Goal: Obtain resource: Download file/media

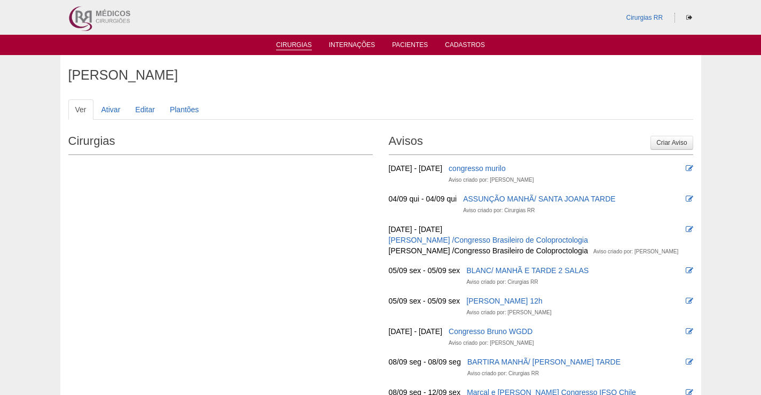
click at [301, 46] on link "Cirurgias" at bounding box center [294, 45] width 36 height 9
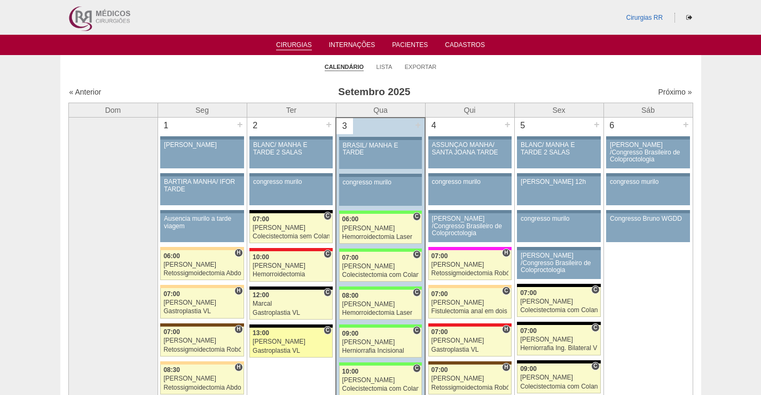
click at [268, 345] on div "Nathan" at bounding box center [291, 341] width 77 height 7
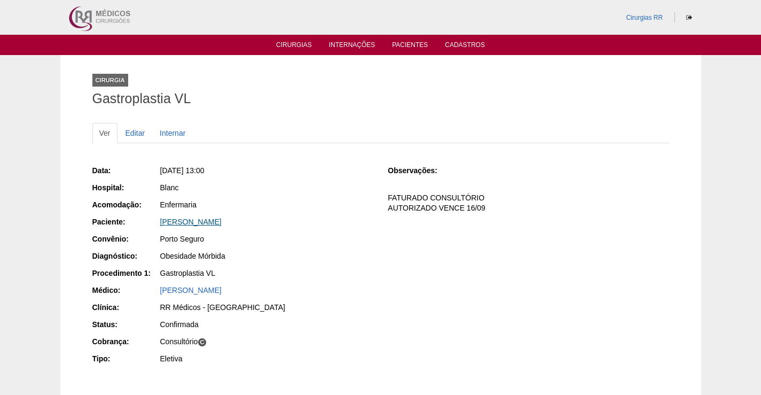
click at [222, 223] on link "[PERSON_NAME]" at bounding box center [190, 221] width 61 height 9
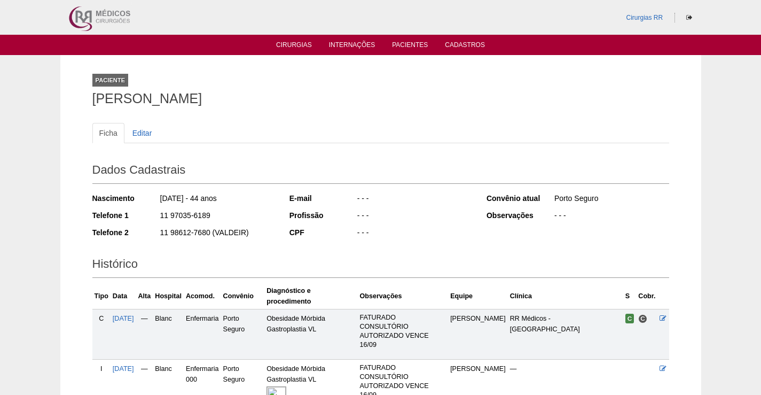
scroll to position [80, 0]
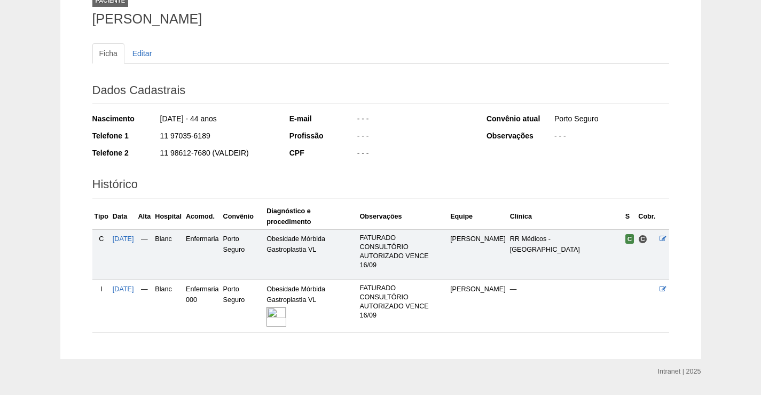
click at [286, 306] on img at bounding box center [276, 316] width 20 height 20
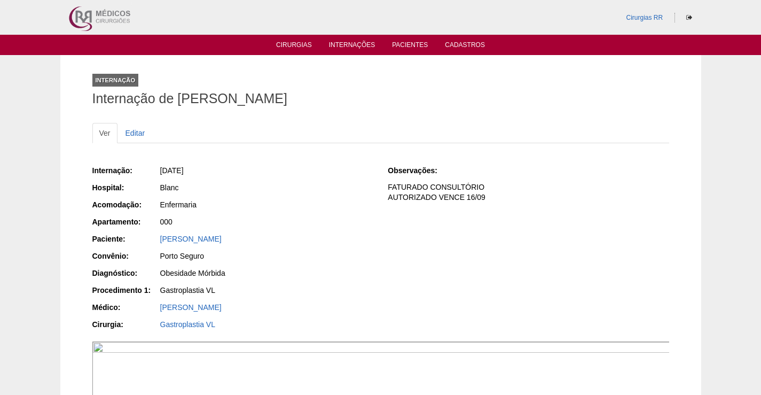
scroll to position [374, 0]
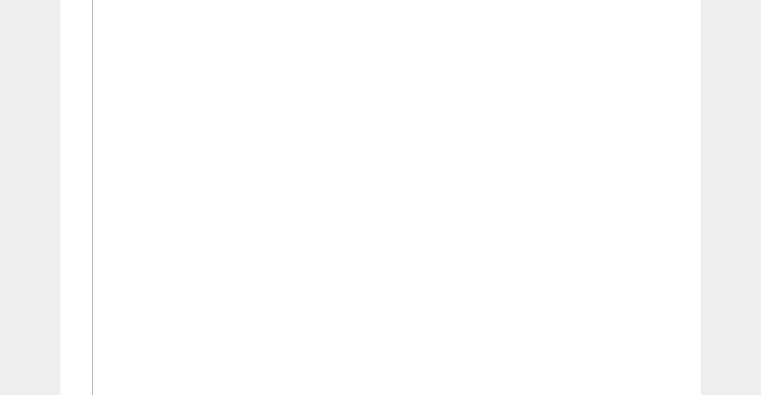
click at [446, 281] on img at bounding box center [381, 184] width 578 height 434
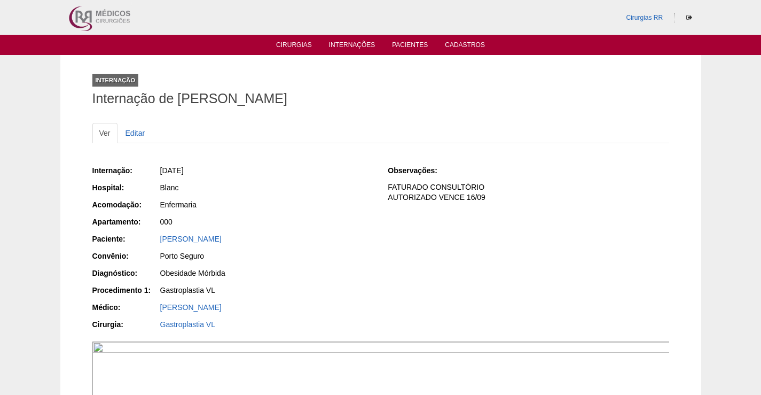
scroll to position [374, 0]
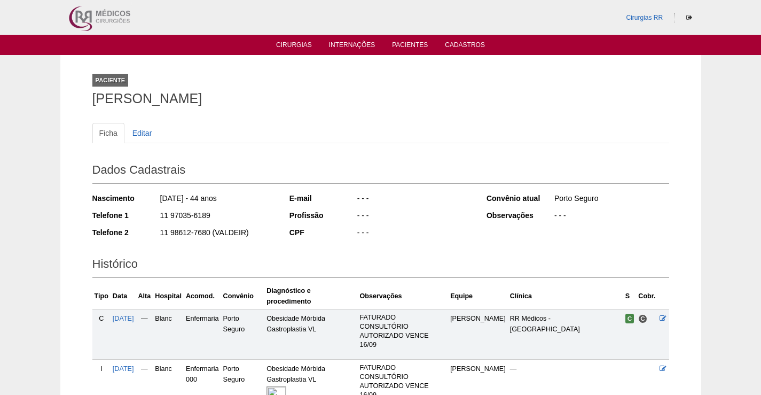
scroll to position [76, 0]
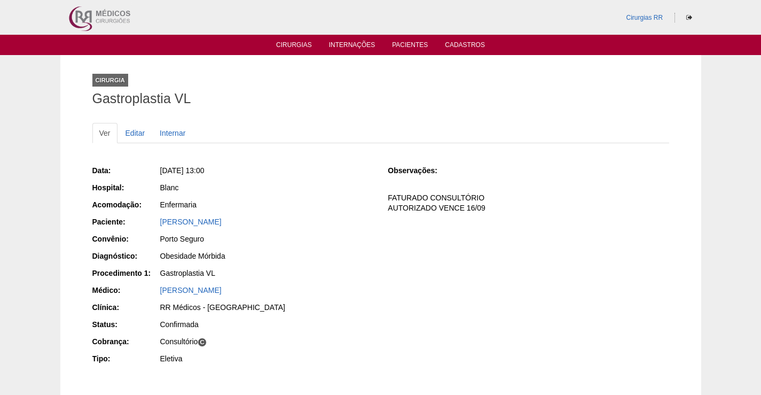
drag, startPoint x: 278, startPoint y: 217, endPoint x: 151, endPoint y: 212, distance: 126.6
click at [151, 212] on div "Data: Ter, 02/09/2025 - 13:00 Hospital: Blanc Acomodação: Enfermaria Paciente: …" at bounding box center [232, 265] width 281 height 209
click at [312, 180] on div "Data: Ter, 02/09/2025 - 13:00 Hospital: Blanc Acomodação: Enfermaria Paciente: …" at bounding box center [232, 265] width 281 height 209
drag, startPoint x: 285, startPoint y: 220, endPoint x: 158, endPoint y: 226, distance: 127.2
click at [158, 226] on div "Paciente: MARCELA DA SILVA SOUSA COSTA" at bounding box center [232, 222] width 281 height 13
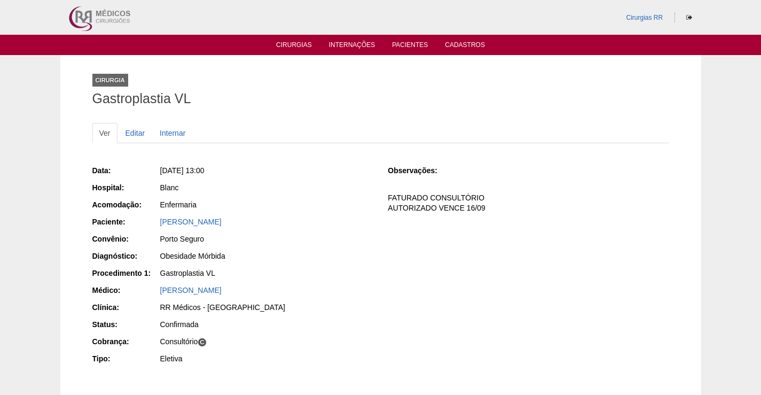
copy div "Paciente: MARCELA DA SILVA SOUSA COSTA"
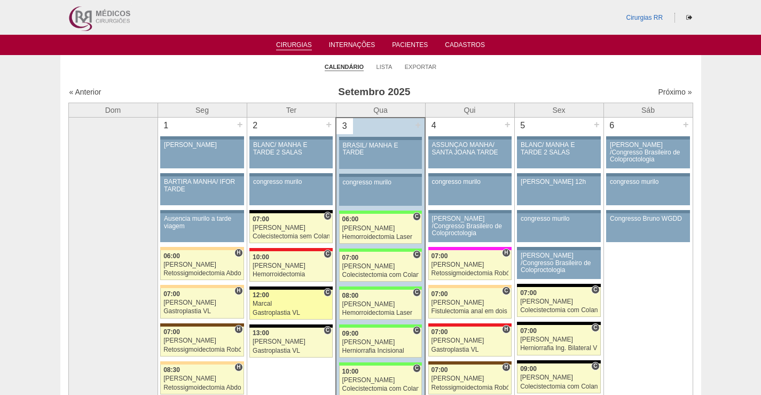
click at [301, 304] on div "Marcal" at bounding box center [291, 303] width 77 height 7
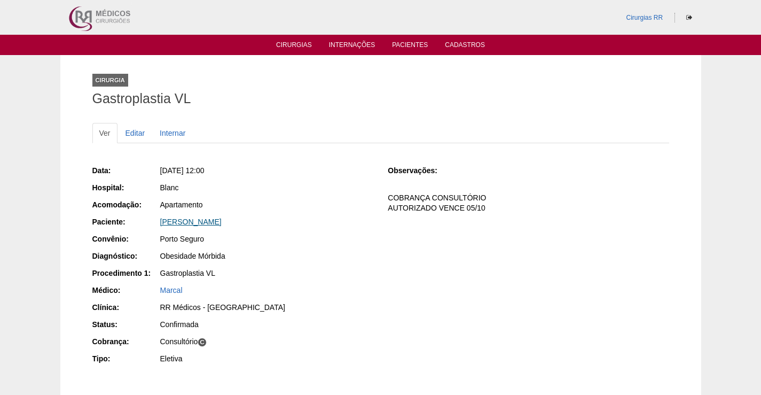
click at [212, 224] on link "[PERSON_NAME]" at bounding box center [190, 221] width 61 height 9
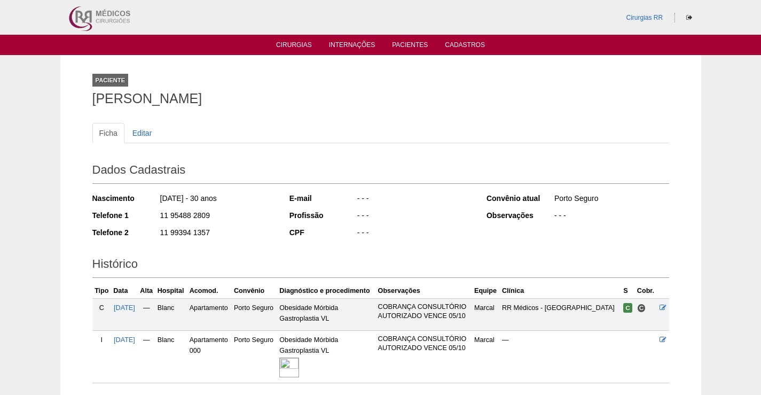
click at [299, 367] on img at bounding box center [289, 367] width 20 height 20
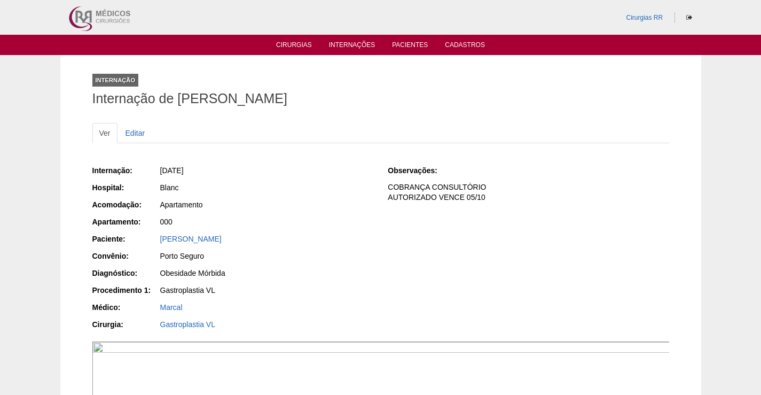
drag, startPoint x: 394, startPoint y: 361, endPoint x: 578, endPoint y: 243, distance: 218.3
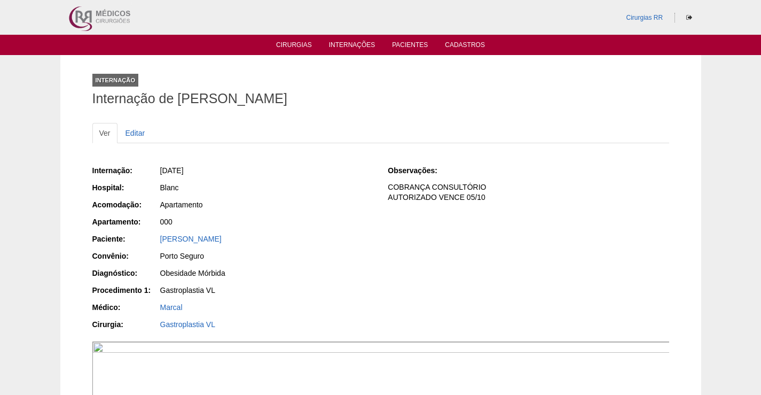
drag, startPoint x: 247, startPoint y: 237, endPoint x: 152, endPoint y: 238, distance: 95.0
click at [150, 235] on div "Paciente: Amanda Pereira Founar" at bounding box center [232, 239] width 281 height 13
copy div "Paciente: Amanda Pereira Founar"
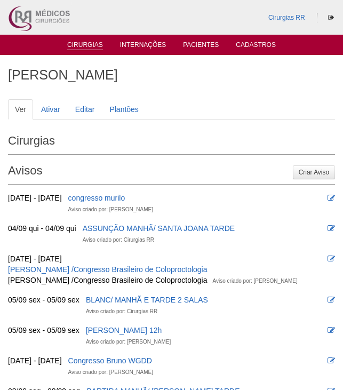
click at [95, 44] on link "Cirurgias" at bounding box center [85, 45] width 36 height 9
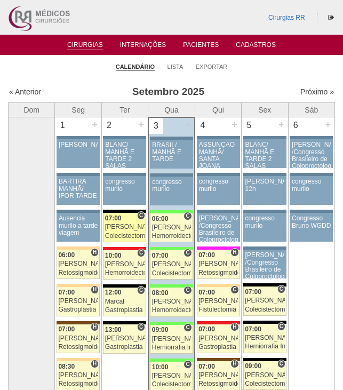
click at [116, 223] on link "87923 [PERSON_NAME] C 07:00 [PERSON_NAME] Colecistectomia sem Colangiografia VL…" at bounding box center [124, 227] width 43 height 29
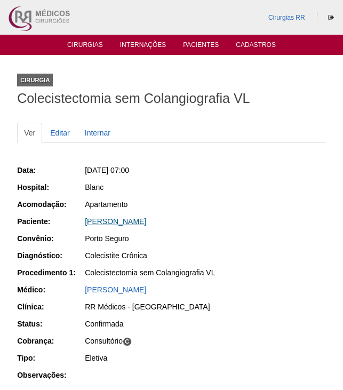
click at [146, 218] on link "[PERSON_NAME]" at bounding box center [115, 221] width 61 height 9
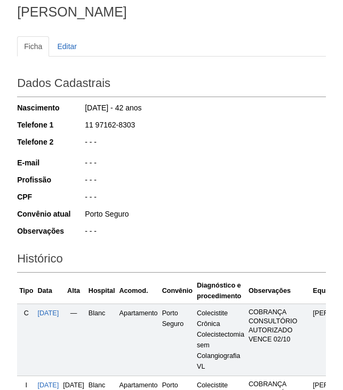
scroll to position [214, 0]
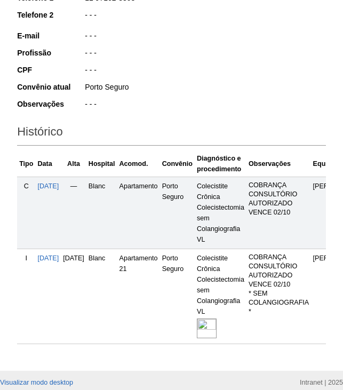
click at [217, 327] on img at bounding box center [207, 329] width 20 height 20
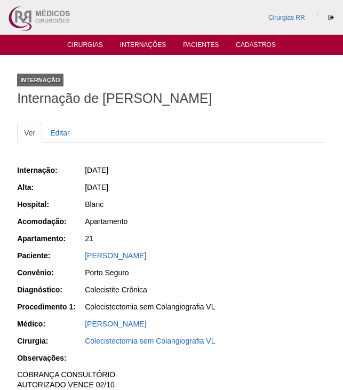
scroll to position [214, 0]
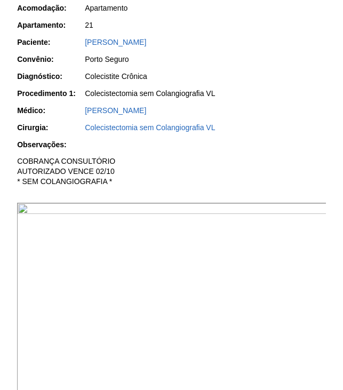
click at [214, 278] on img at bounding box center [172, 319] width 310 height 233
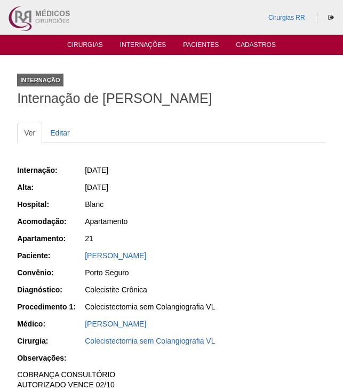
scroll to position [214, 0]
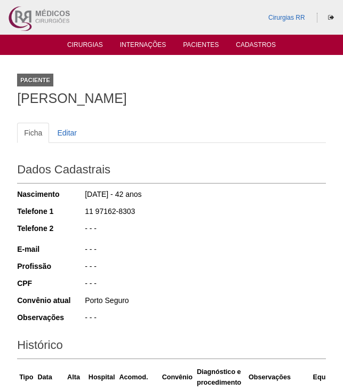
scroll to position [213, 0]
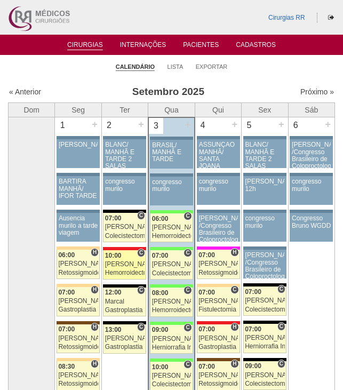
click at [131, 261] on div "[PERSON_NAME]" at bounding box center [125, 264] width 40 height 7
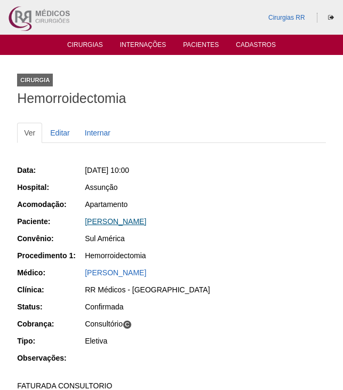
click at [140, 222] on link "TALYTA DE MELO SILVA VIANA" at bounding box center [115, 221] width 61 height 9
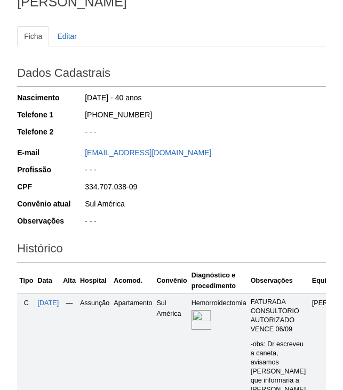
scroll to position [229, 0]
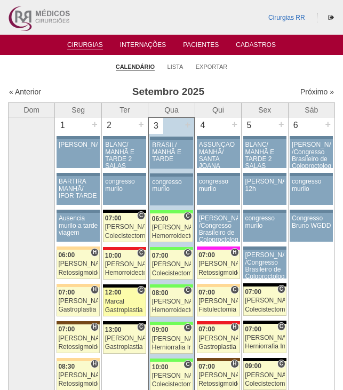
click at [122, 302] on div "Marcal" at bounding box center [125, 301] width 40 height 7
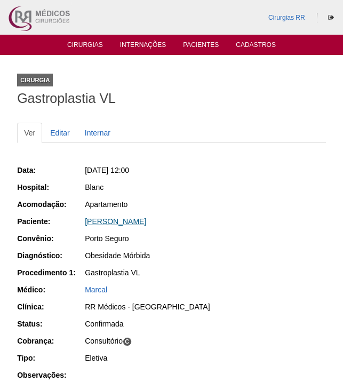
click at [140, 222] on link "Amanda Pereira Founar" at bounding box center [115, 221] width 61 height 9
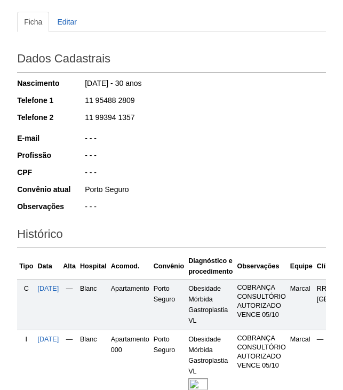
scroll to position [246, 0]
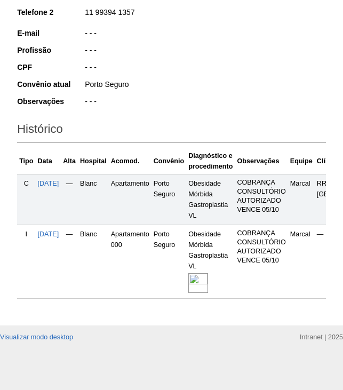
click at [206, 273] on img at bounding box center [198, 283] width 20 height 20
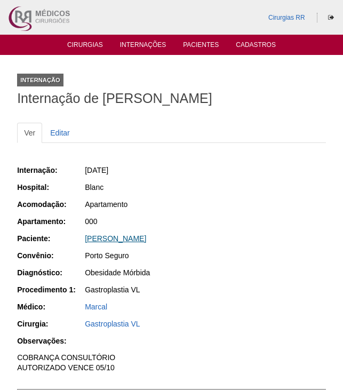
click at [138, 239] on link "[PERSON_NAME]" at bounding box center [115, 238] width 61 height 9
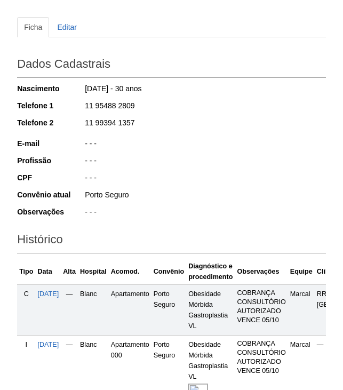
scroll to position [214, 0]
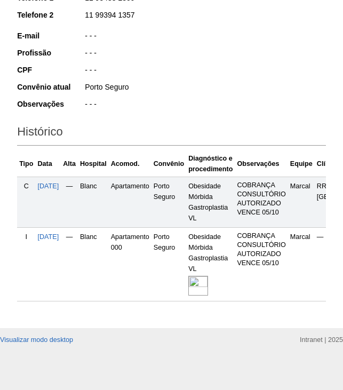
click at [208, 296] on img at bounding box center [198, 286] width 20 height 20
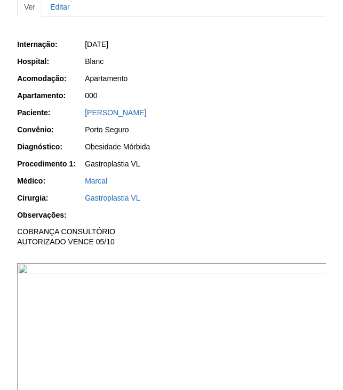
scroll to position [267, 0]
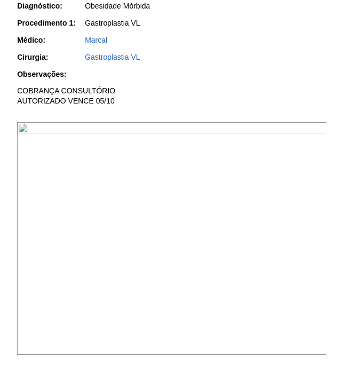
click at [217, 175] on img at bounding box center [172, 238] width 310 height 233
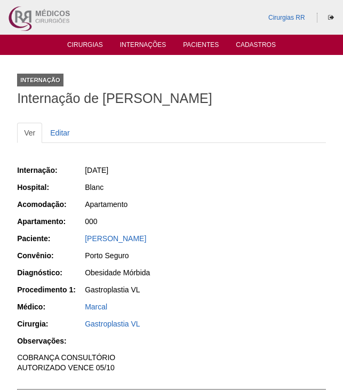
scroll to position [267, 0]
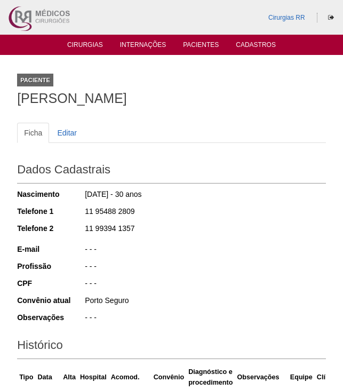
scroll to position [213, 0]
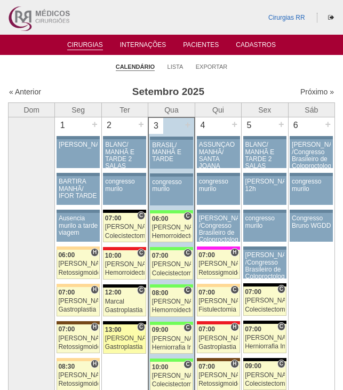
click at [137, 340] on div "[PERSON_NAME]" at bounding box center [125, 338] width 40 height 7
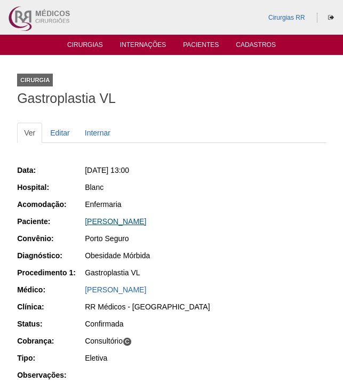
click at [146, 221] on link "[PERSON_NAME]" at bounding box center [115, 221] width 61 height 9
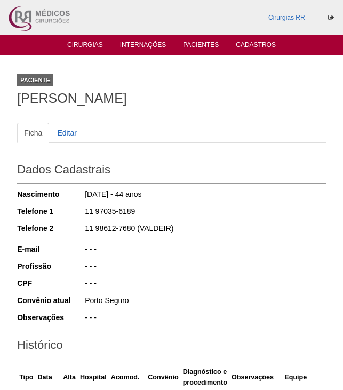
scroll to position [246, 0]
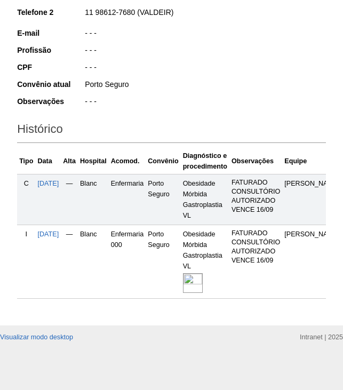
click at [198, 273] on img at bounding box center [193, 283] width 20 height 20
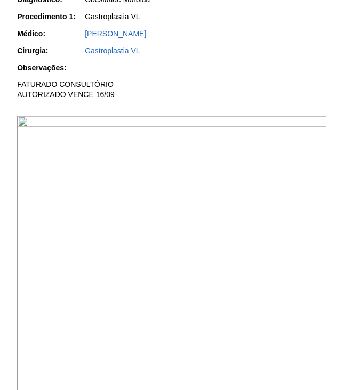
scroll to position [267, 0]
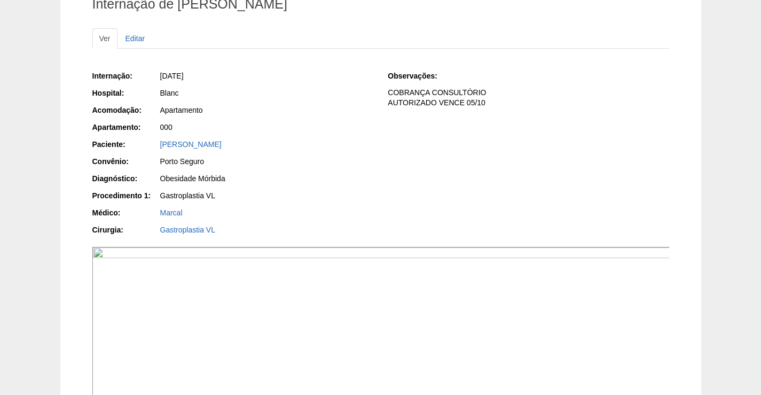
scroll to position [267, 0]
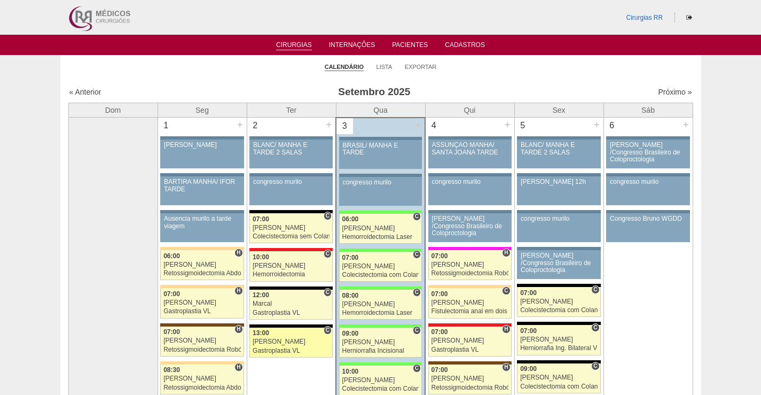
click at [288, 348] on div "Gastroplastia VL" at bounding box center [291, 350] width 77 height 7
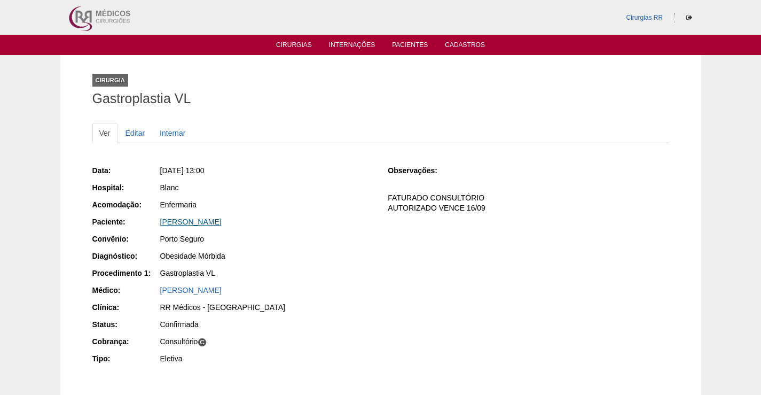
click at [222, 224] on link "[PERSON_NAME]" at bounding box center [190, 221] width 61 height 9
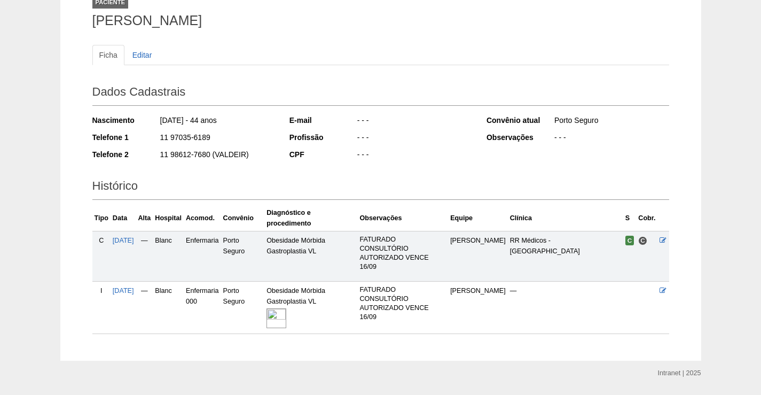
scroll to position [80, 0]
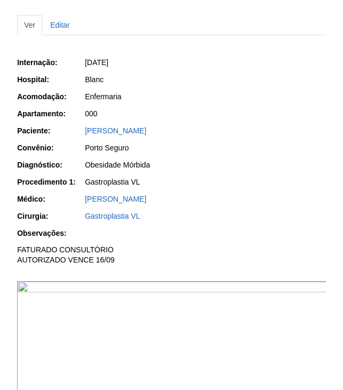
scroll to position [107, 0]
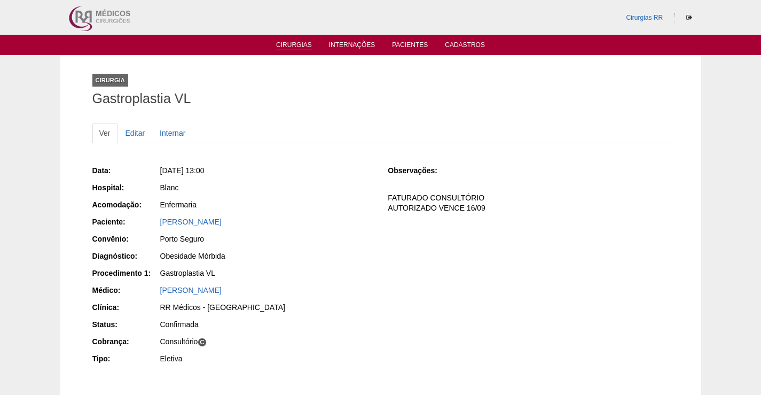
click at [300, 46] on link "Cirurgias" at bounding box center [294, 45] width 36 height 9
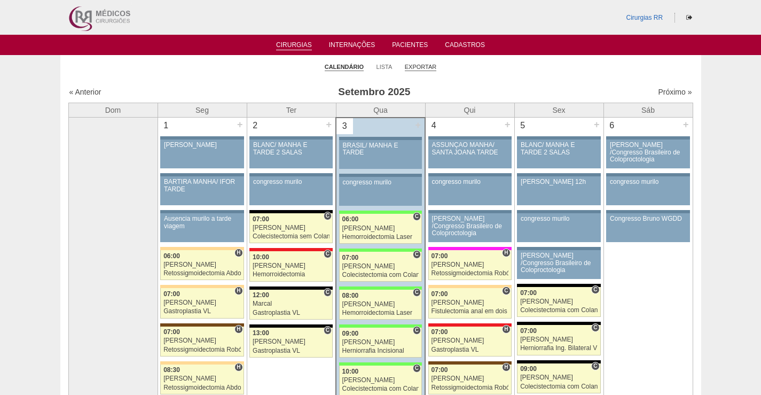
click at [423, 67] on link "Exportar" at bounding box center [421, 67] width 32 height 8
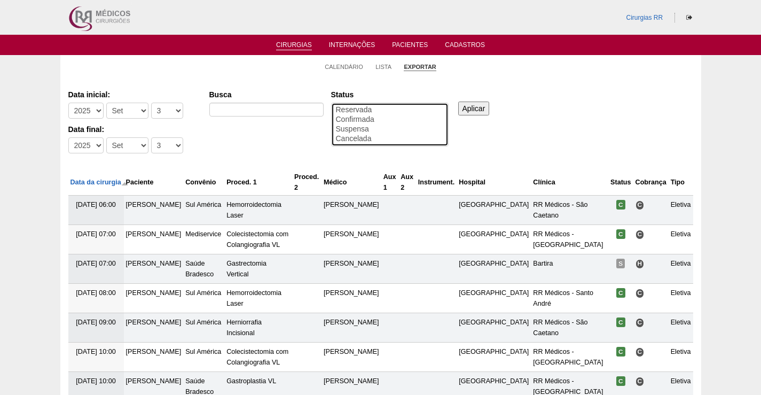
select select "conf"
click at [368, 119] on option "Confirmada" at bounding box center [390, 120] width 110 height 10
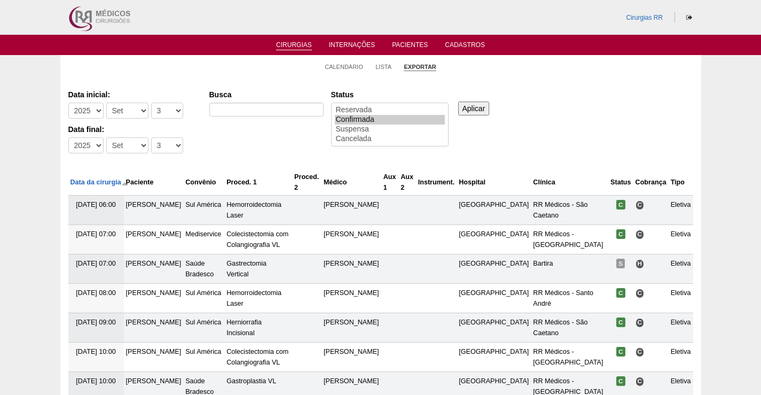
click at [480, 106] on input "Aplicar" at bounding box center [474, 108] width 32 height 14
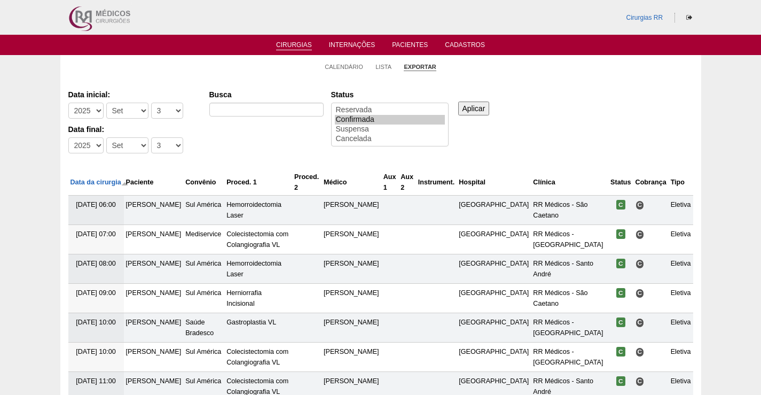
click at [467, 109] on input "Aplicar" at bounding box center [474, 108] width 32 height 14
click at [469, 105] on input "Aplicar" at bounding box center [474, 108] width 32 height 14
click at [470, 100] on div "Aplicar" at bounding box center [477, 99] width 43 height 29
click at [469, 108] on input "Aplicar" at bounding box center [474, 108] width 32 height 14
click at [473, 105] on input "Aplicar" at bounding box center [474, 108] width 32 height 14
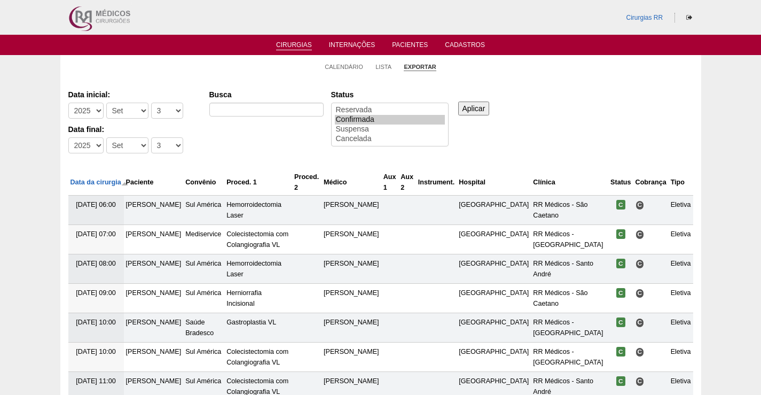
click at [473, 105] on input "Aplicar" at bounding box center [474, 108] width 32 height 14
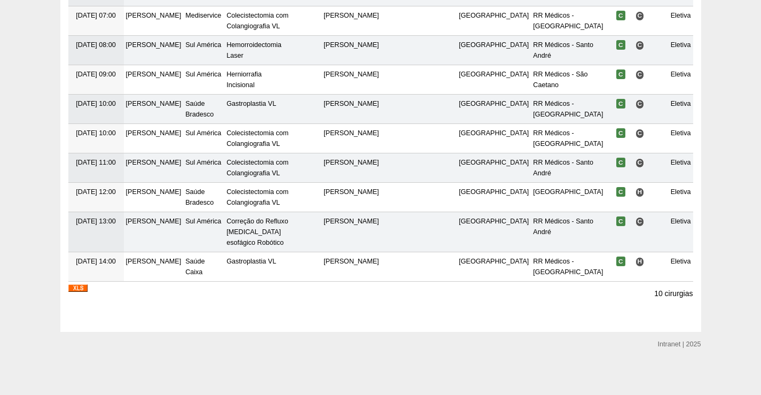
scroll to position [220, 0]
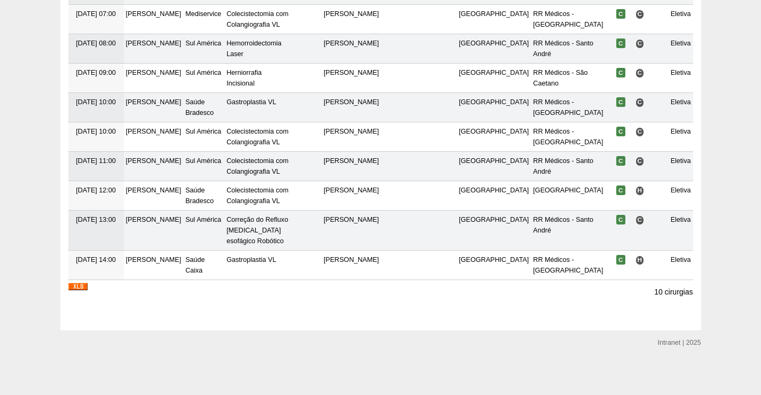
click at [78, 286] on img at bounding box center [77, 285] width 19 height 7
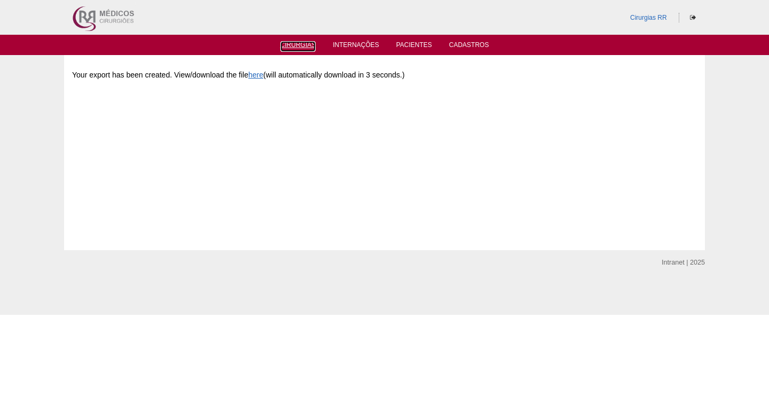
drag, startPoint x: 300, startPoint y: 43, endPoint x: 310, endPoint y: 29, distance: 17.9
click at [300, 44] on link "Cirurgias" at bounding box center [298, 46] width 36 height 11
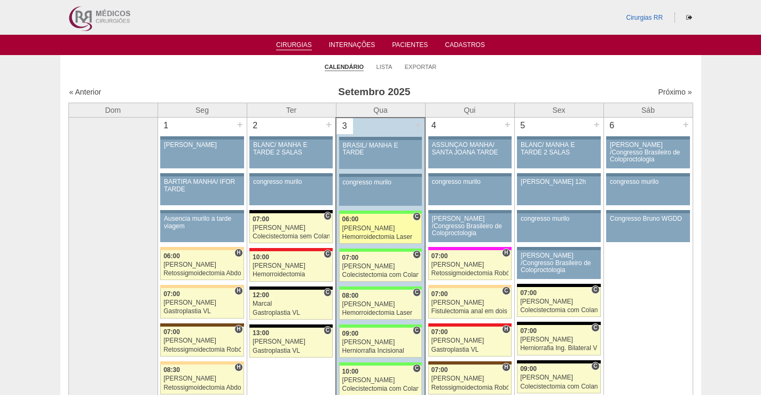
click at [381, 227] on div "[PERSON_NAME]" at bounding box center [380, 228] width 77 height 7
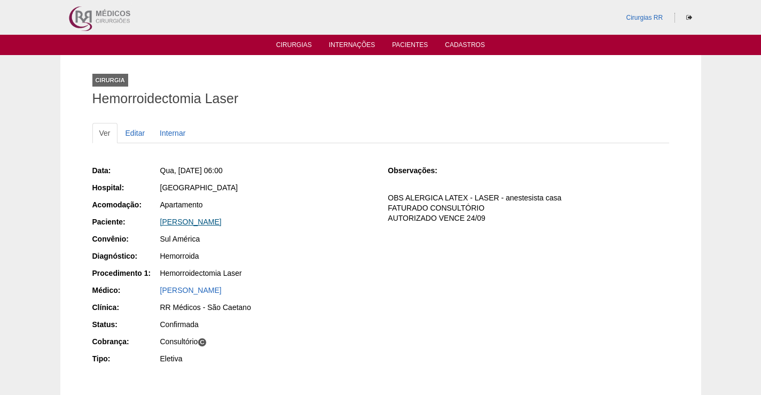
click at [213, 223] on link "[PERSON_NAME]" at bounding box center [190, 221] width 61 height 9
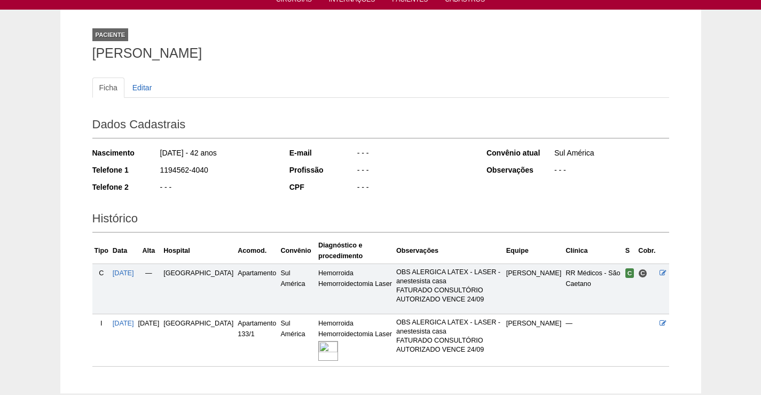
scroll to position [108, 0]
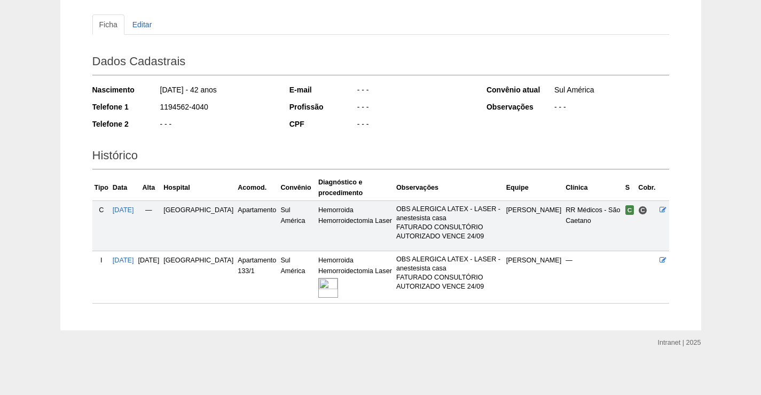
click at [318, 288] on img at bounding box center [328, 288] width 20 height 20
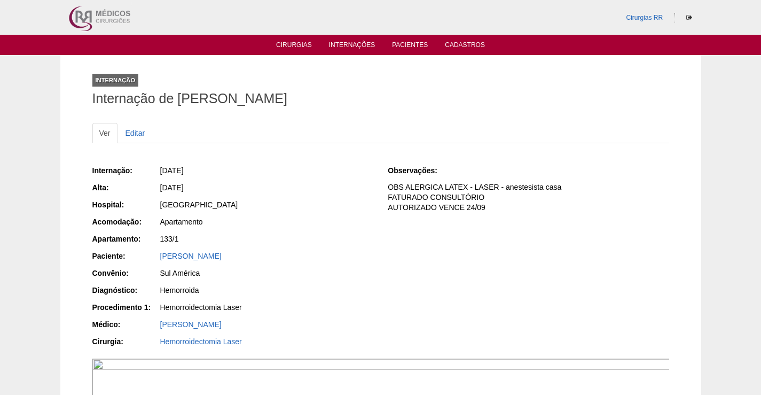
scroll to position [267, 0]
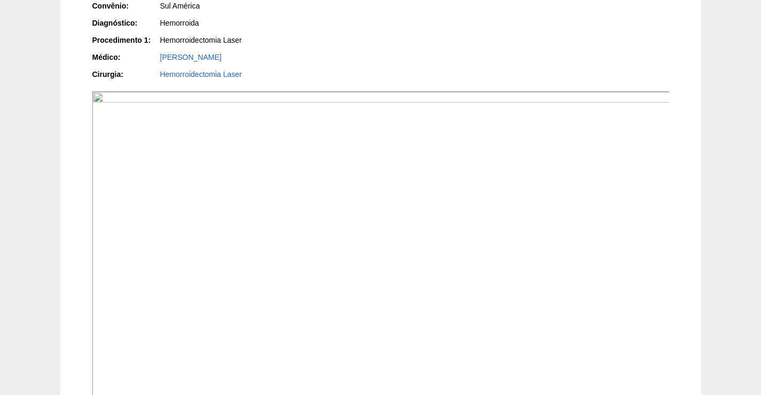
click at [407, 196] on img at bounding box center [381, 308] width 578 height 434
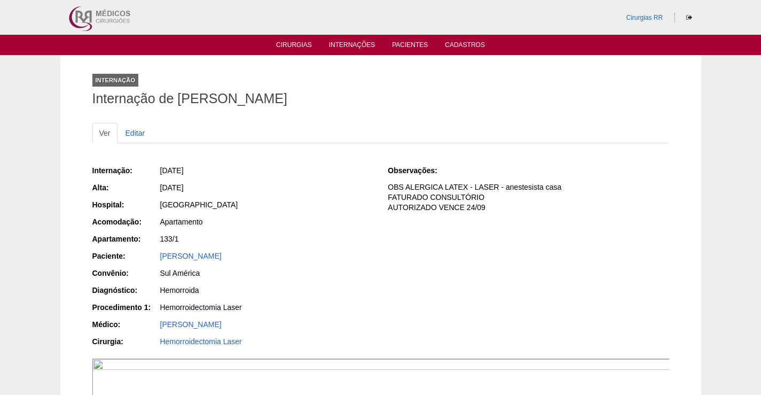
scroll to position [267, 0]
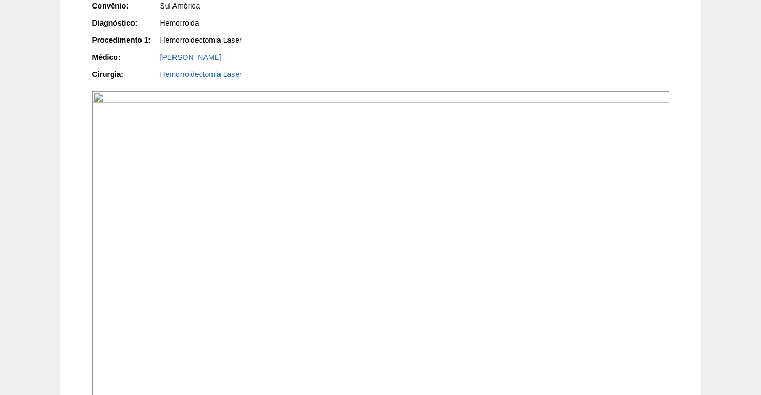
click at [380, 284] on img at bounding box center [381, 308] width 578 height 434
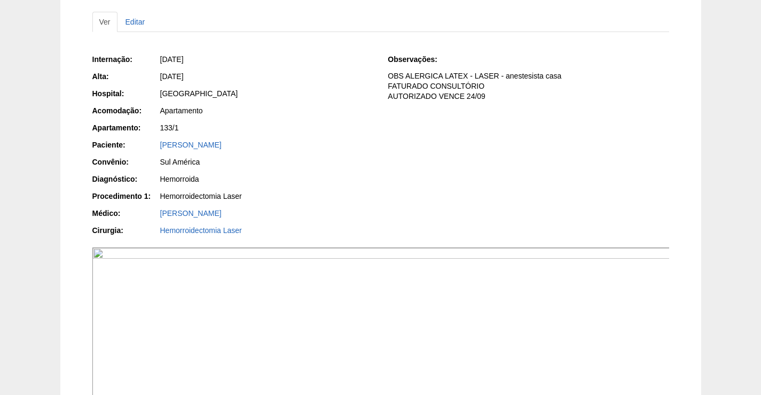
scroll to position [107, 0]
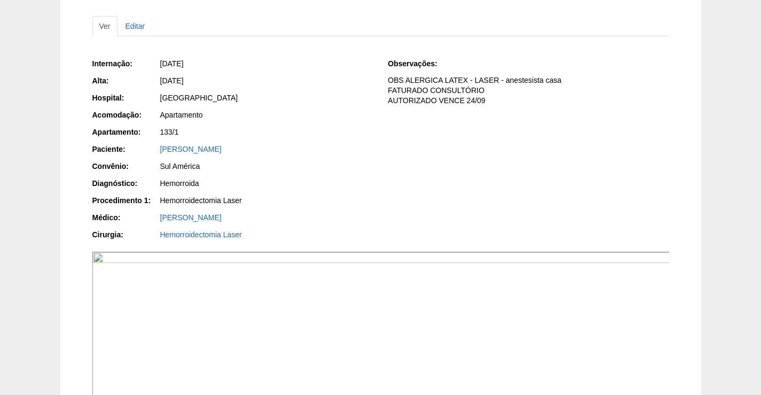
drag, startPoint x: 266, startPoint y: 146, endPoint x: 152, endPoint y: 145, distance: 114.3
click at [152, 144] on div "Paciente: Nadya Wanuth Ambrozin" at bounding box center [232, 150] width 281 height 13
copy div "Paciente: Nadya Wanuth Ambrozin"
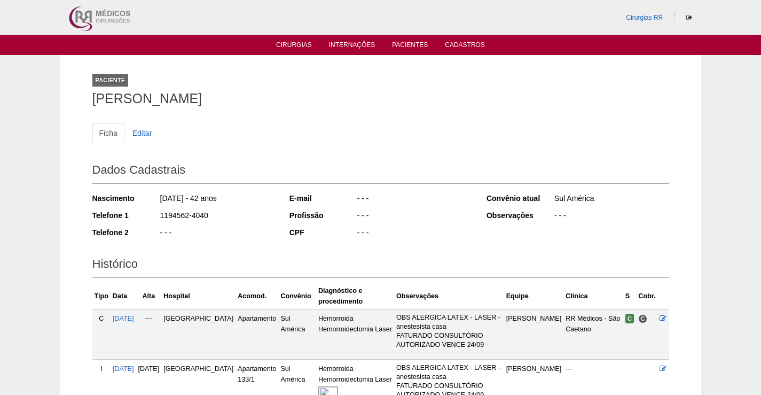
scroll to position [108, 0]
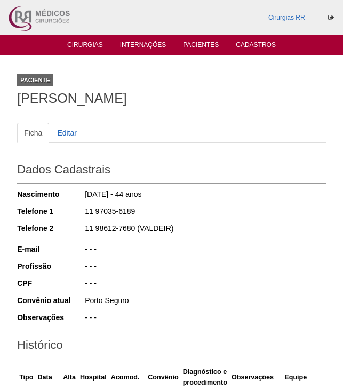
scroll to position [245, 0]
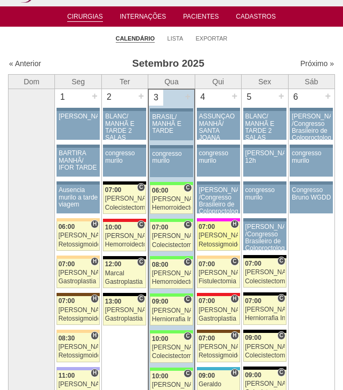
scroll to position [53, 0]
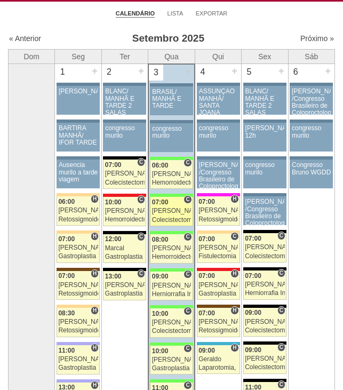
click at [176, 213] on div "[PERSON_NAME]" at bounding box center [171, 211] width 39 height 7
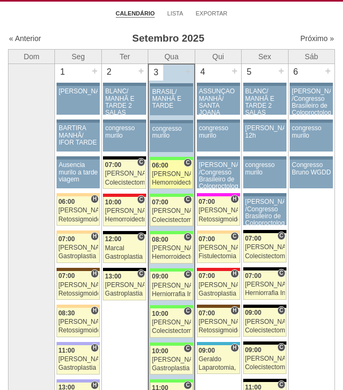
scroll to position [53, 0]
click at [170, 167] on div "06:00" at bounding box center [171, 165] width 39 height 7
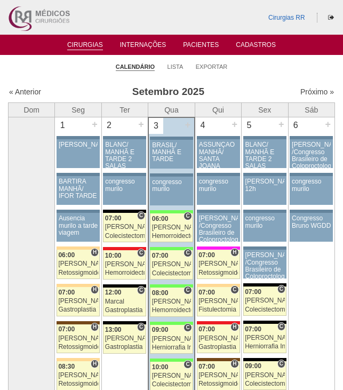
scroll to position [53, 0]
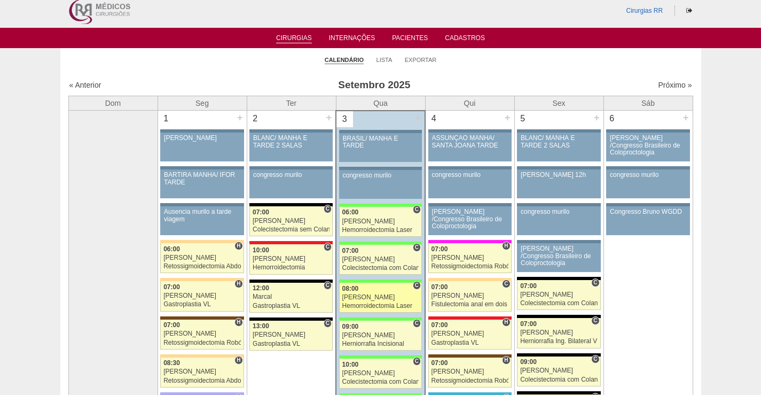
scroll to position [53, 0]
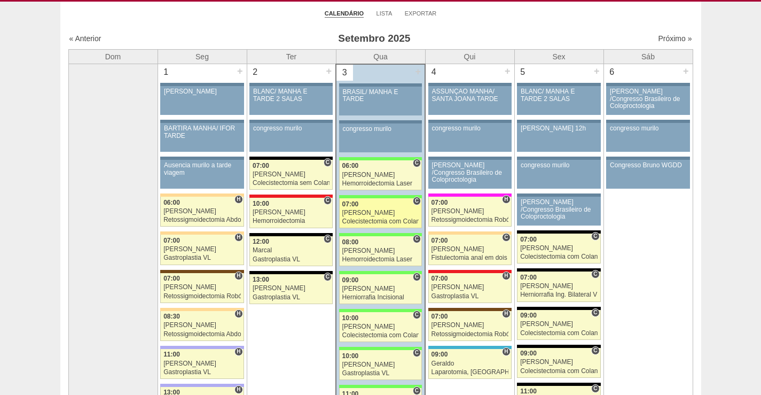
click at [381, 210] on div "Ricardo Fernandes" at bounding box center [380, 212] width 77 height 7
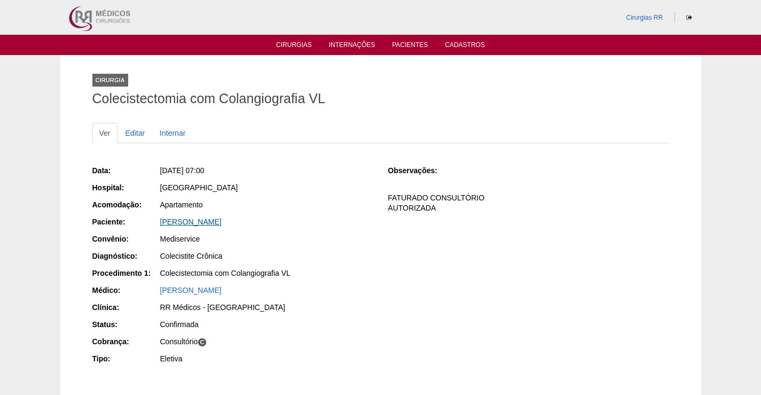
click at [222, 220] on link "[PERSON_NAME]" at bounding box center [190, 221] width 61 height 9
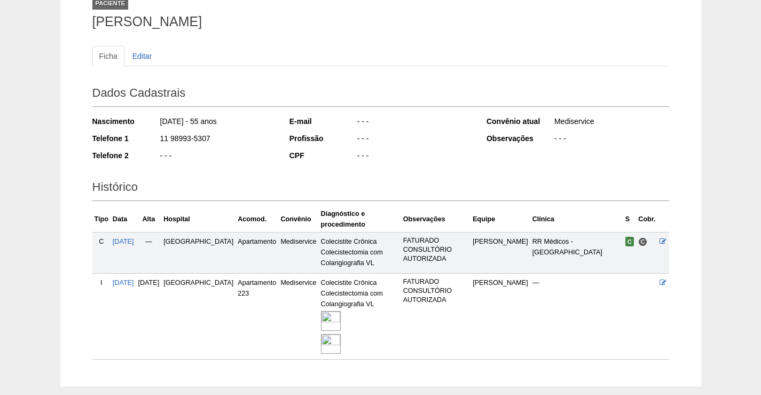
scroll to position [15, 0]
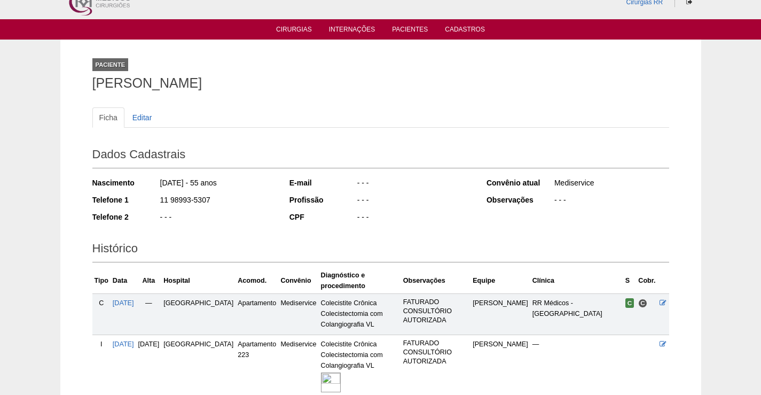
click at [321, 372] on img at bounding box center [331, 382] width 20 height 20
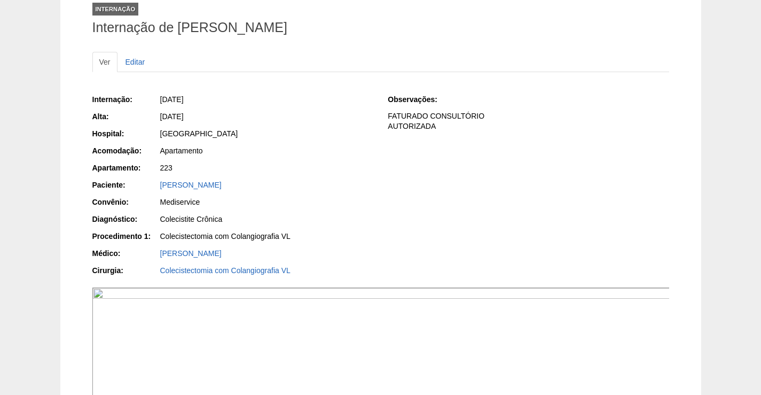
scroll to position [107, 0]
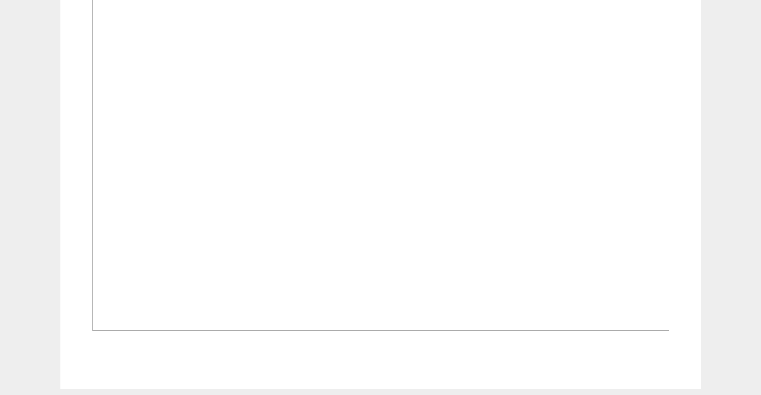
scroll to position [908, 0]
click at [430, 309] on img at bounding box center [381, 108] width 578 height 434
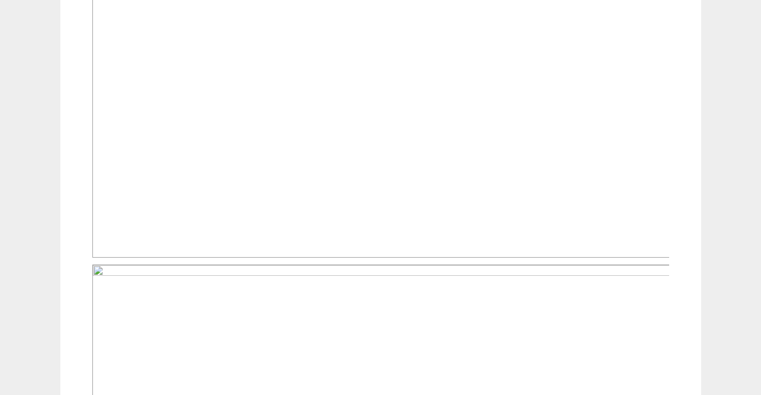
scroll to position [534, 0]
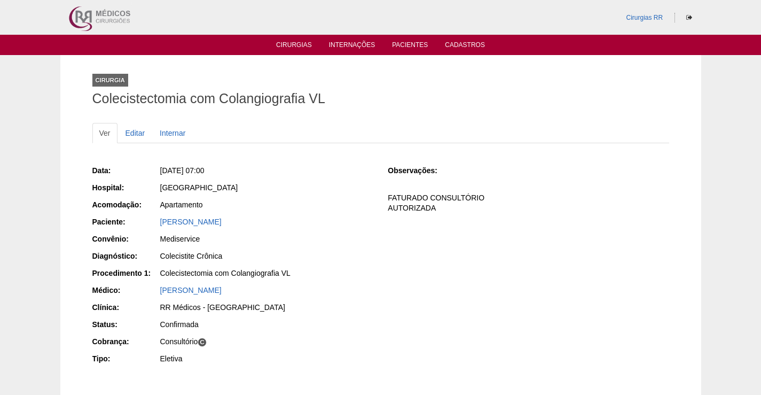
drag, startPoint x: 320, startPoint y: 222, endPoint x: 145, endPoint y: 231, distance: 175.4
click at [145, 229] on div "Paciente: [PERSON_NAME]" at bounding box center [232, 222] width 281 height 13
copy link "[PERSON_NAME]"
drag, startPoint x: 333, startPoint y: 233, endPoint x: 317, endPoint y: 239, distance: 17.4
click at [331, 234] on div "Mediservice" at bounding box center [266, 238] width 213 height 11
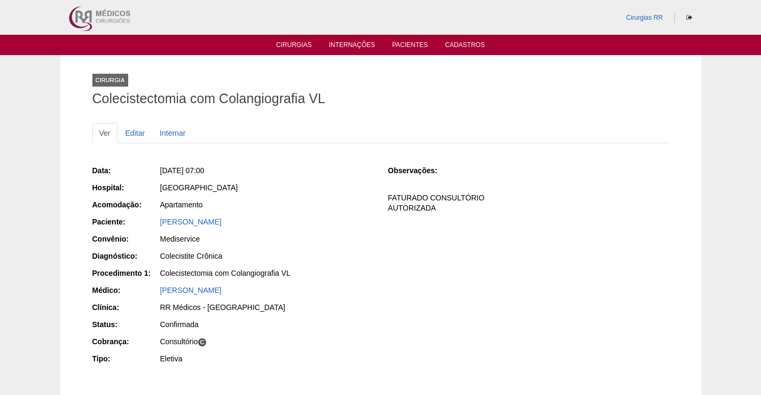
drag, startPoint x: 298, startPoint y: 224, endPoint x: 156, endPoint y: 223, distance: 142.0
click at [156, 223] on div "Paciente: [PERSON_NAME]" at bounding box center [232, 222] width 281 height 13
copy div "Paciente: [PERSON_NAME]"
drag, startPoint x: 300, startPoint y: 168, endPoint x: 305, endPoint y: 175, distance: 9.1
click at [302, 170] on div "[DATE] 07:00" at bounding box center [266, 170] width 213 height 11
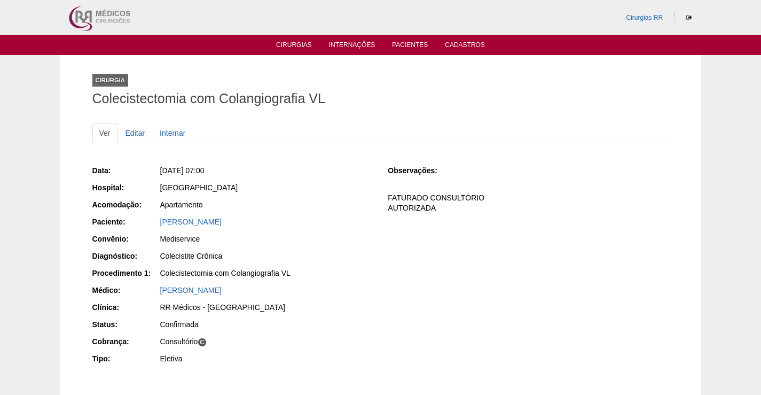
drag, startPoint x: 326, startPoint y: 223, endPoint x: 145, endPoint y: 233, distance: 181.8
click at [144, 229] on div "Paciente: [PERSON_NAME]" at bounding box center [232, 222] width 281 height 13
copy link "[PERSON_NAME]"
